Goal: Task Accomplishment & Management: Complete application form

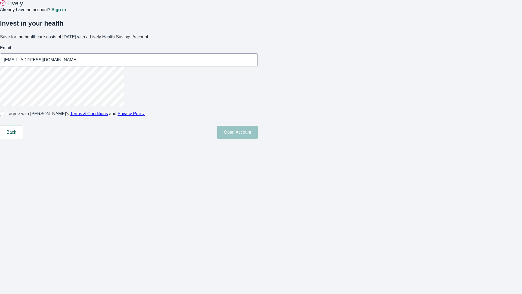
click at [4, 116] on input "I agree with Lively’s Terms & Conditions and Privacy Policy" at bounding box center [2, 113] width 4 height 4
checkbox input "true"
click at [258, 139] on button "Open Account" at bounding box center [237, 132] width 41 height 13
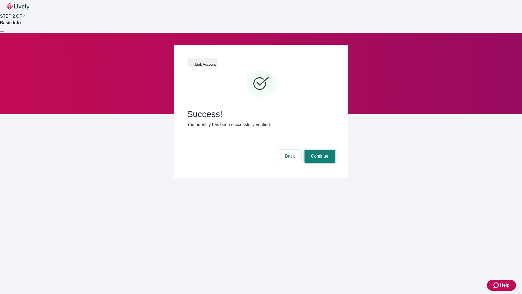
click at [319, 150] on button "Continue" at bounding box center [320, 156] width 30 height 13
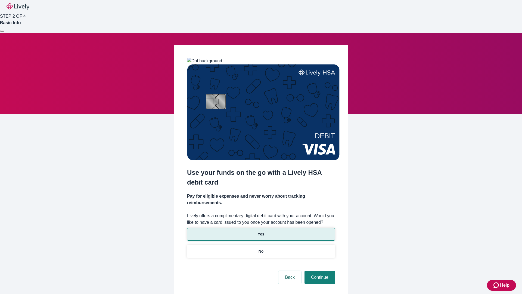
click at [261, 231] on p "Yes" at bounding box center [261, 234] width 7 height 6
click at [319, 271] on button "Continue" at bounding box center [320, 277] width 30 height 13
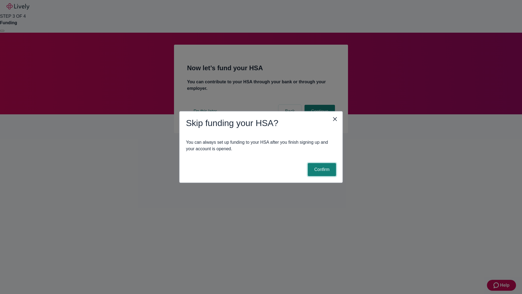
click at [321, 169] on button "Confirm" at bounding box center [322, 169] width 28 height 13
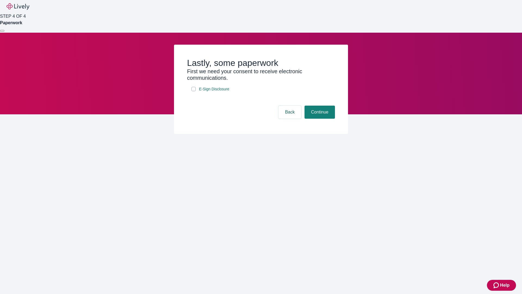
click at [194, 91] on input "E-Sign Disclosure" at bounding box center [193, 89] width 4 height 4
checkbox input "true"
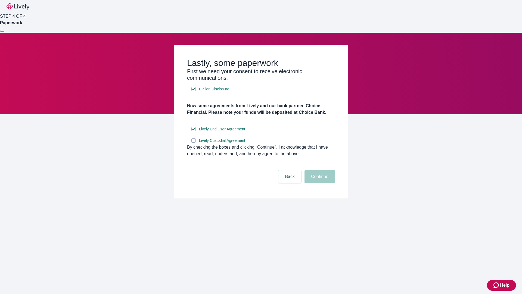
click at [194, 142] on input "Lively Custodial Agreement" at bounding box center [193, 140] width 4 height 4
checkbox input "true"
click at [319, 183] on button "Continue" at bounding box center [320, 176] width 30 height 13
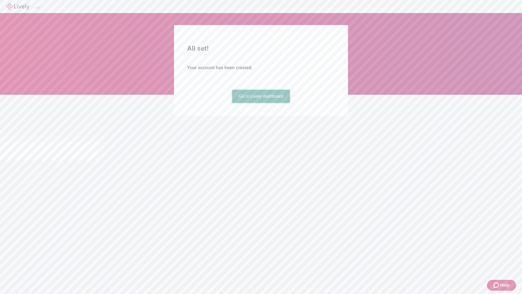
click at [261, 103] on link "Go to Lively dashboard" at bounding box center [261, 96] width 58 height 13
